Goal: Transaction & Acquisition: Subscribe to service/newsletter

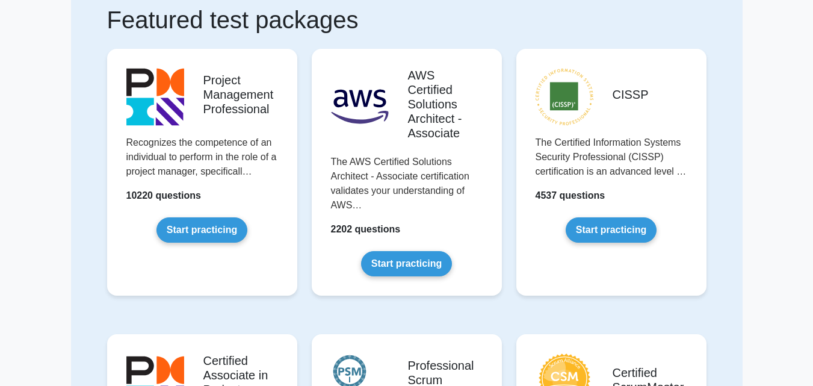
scroll to position [140, 0]
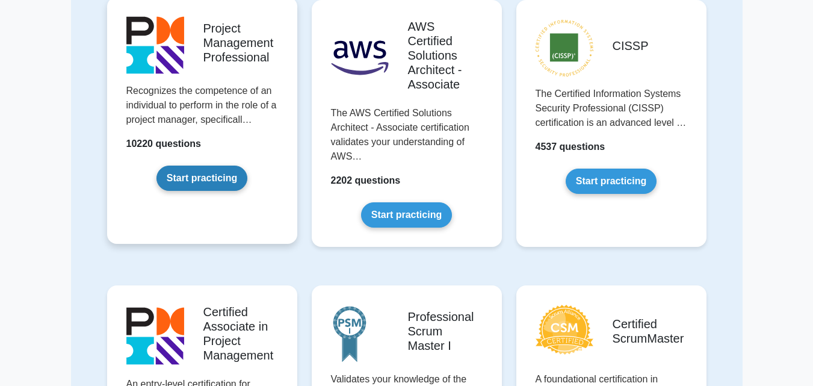
click at [206, 179] on link "Start practicing" at bounding box center [202, 178] width 91 height 25
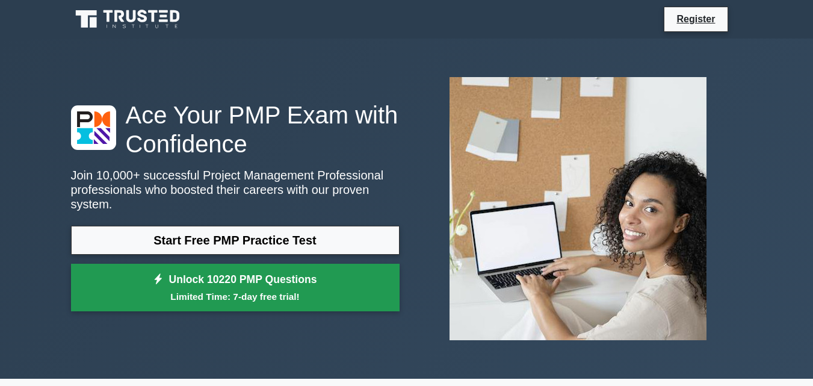
click at [224, 290] on small "Limited Time: 7-day free trial!" at bounding box center [235, 297] width 299 height 14
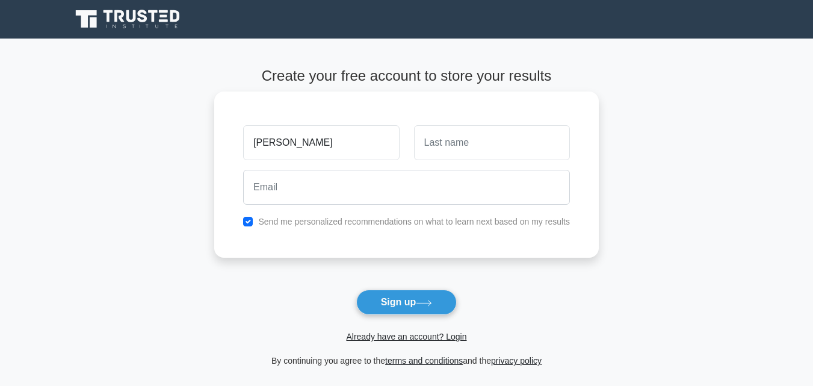
type input "Claudine"
click at [429, 145] on input "text" at bounding box center [492, 142] width 156 height 35
type input "dushim"
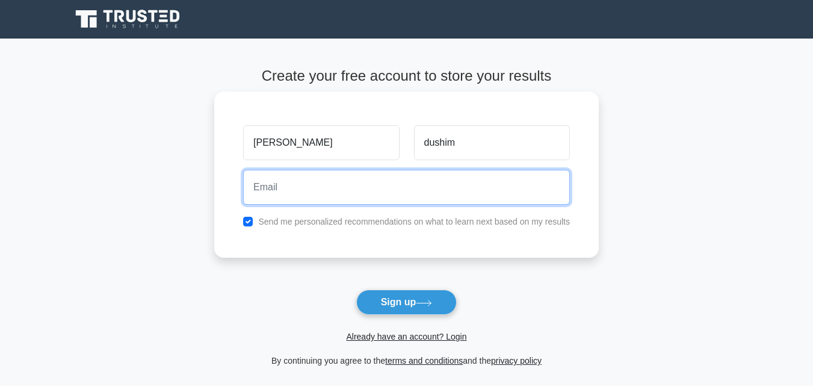
click at [373, 173] on input "email" at bounding box center [406, 187] width 327 height 35
type input "claudinedushim@gmail.com"
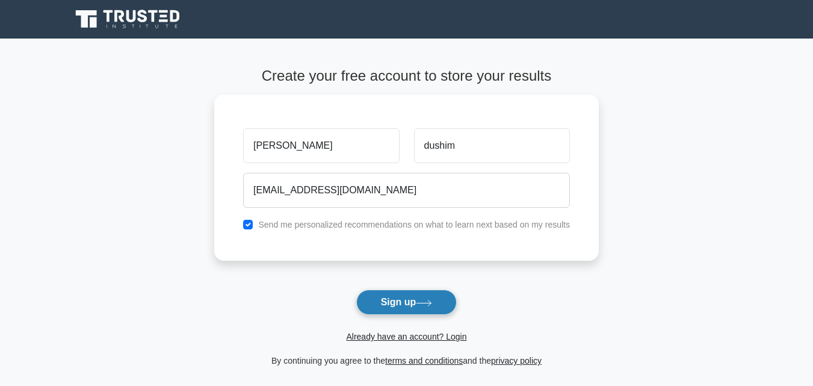
click at [406, 291] on button "Sign up" at bounding box center [406, 302] width 101 height 25
click at [420, 305] on form "Create your free account to store your results Claudine dushim claudinedushim@g…" at bounding box center [406, 217] width 385 height 300
